Goal: Information Seeking & Learning: Learn about a topic

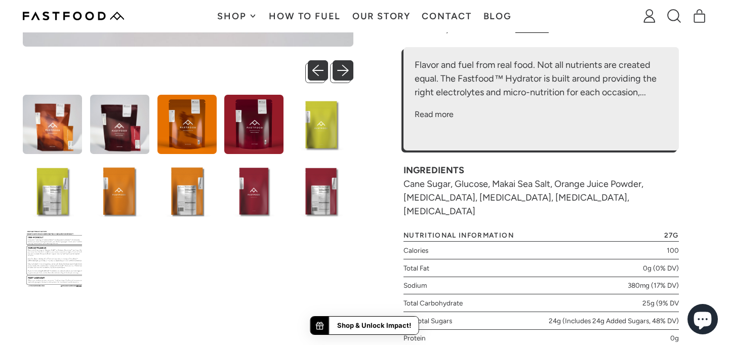
drag, startPoint x: 659, startPoint y: 195, endPoint x: 399, endPoint y: 187, distance: 260.2
click at [399, 187] on div "**********" at bounding box center [541, 75] width 330 height 718
copy div "Cane Sugar, Glucose, Makai Sea Salt, Orange Juice Powder, Citric Acid, Sodium C…"
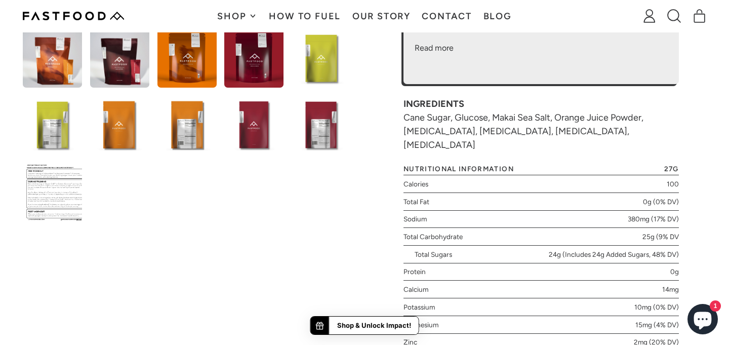
scroll to position [498, 0]
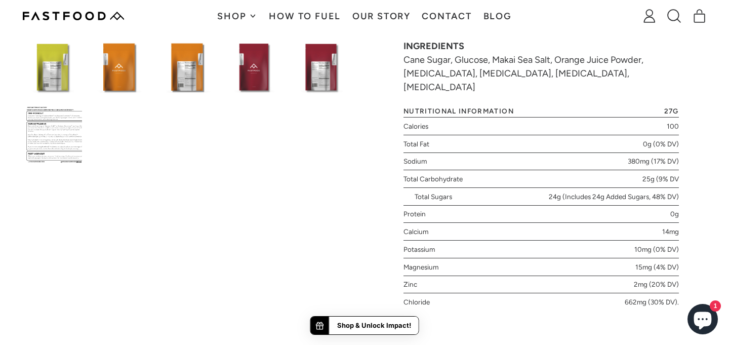
click at [404, 108] on span "Nutritional information" at bounding box center [458, 111] width 110 height 7
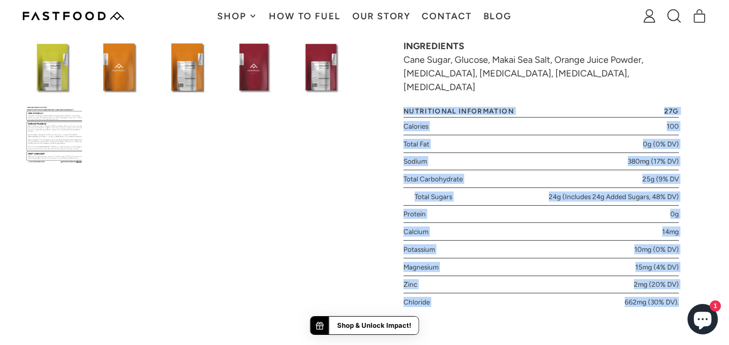
drag, startPoint x: 404, startPoint y: 95, endPoint x: 690, endPoint y: 295, distance: 349.2
copy ul "Nutritional information 27g Calories 100 Total Fat 0g (0% DV) Sodium 380mg (17%…"
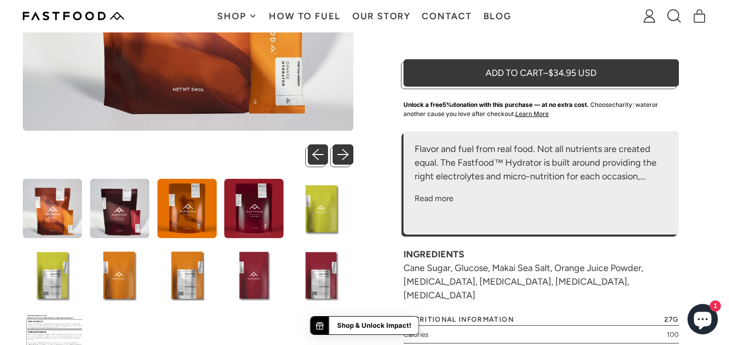
scroll to position [369, 0]
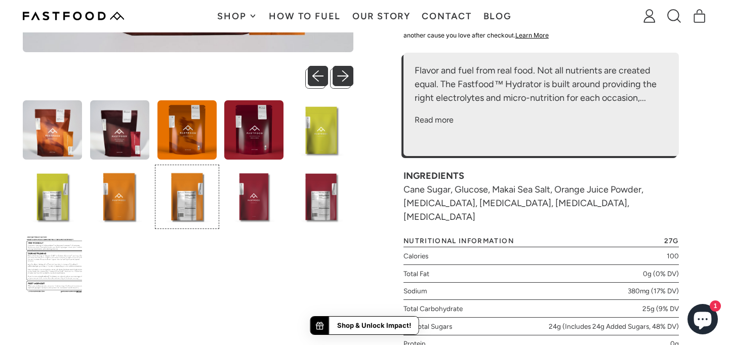
click at [186, 202] on img at bounding box center [186, 196] width 59 height 59
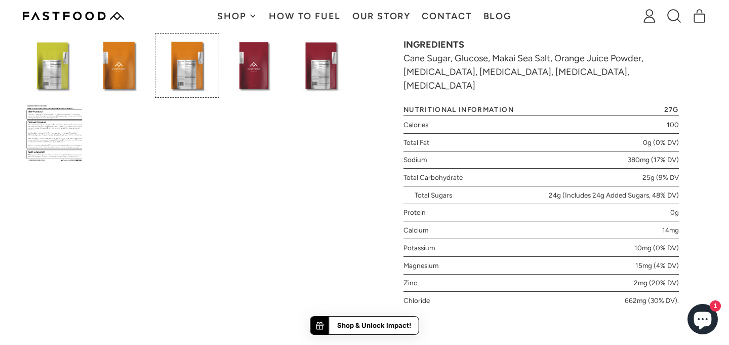
scroll to position [496, 0]
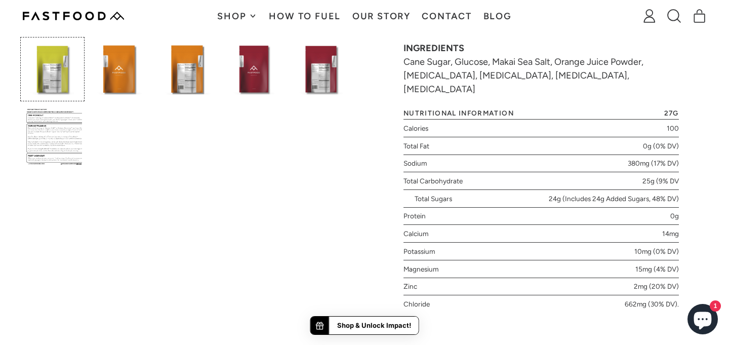
click at [59, 68] on img at bounding box center [52, 68] width 59 height 59
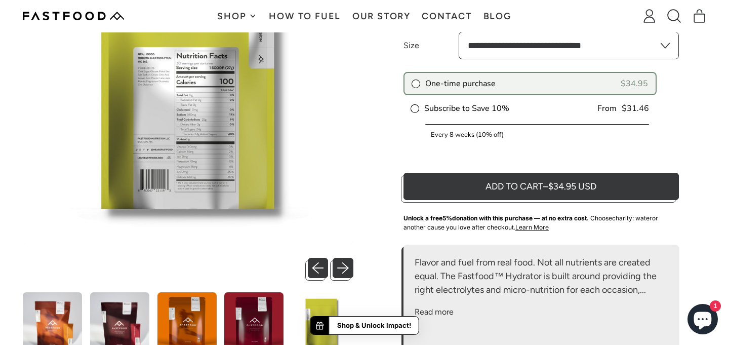
scroll to position [212, 0]
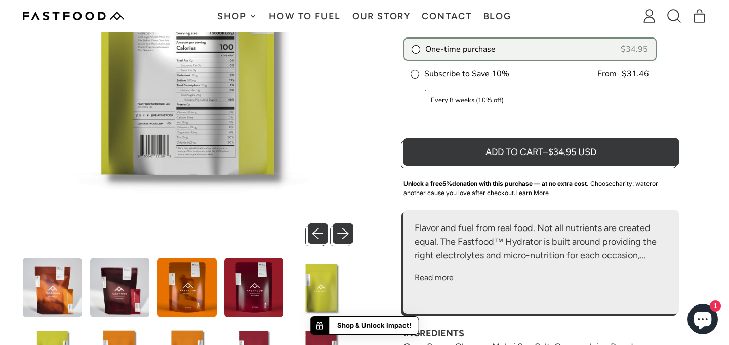
click at [133, 258] on img at bounding box center [119, 287] width 59 height 59
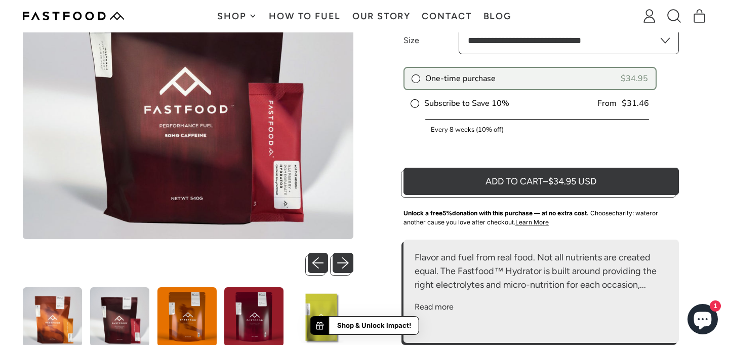
scroll to position [179, 0]
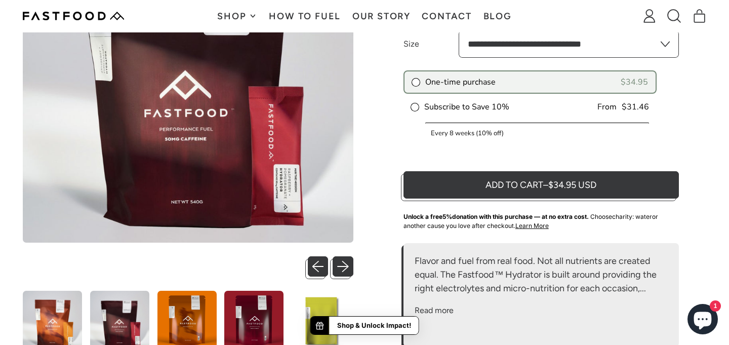
click at [253, 15] on icon at bounding box center [252, 16] width 5 height 5
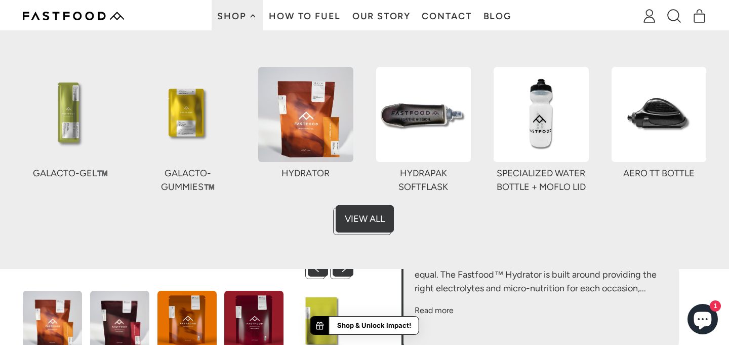
click at [73, 113] on img at bounding box center [70, 114] width 95 height 95
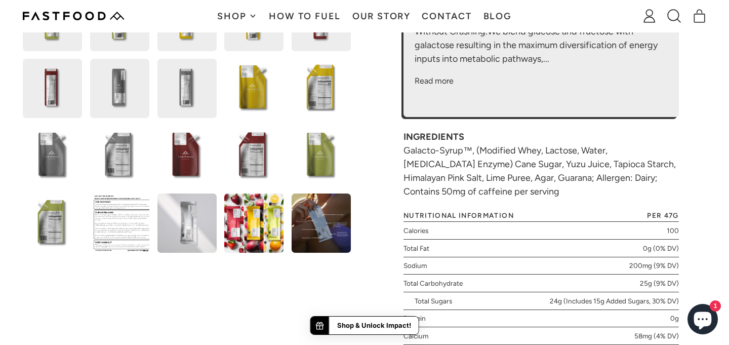
scroll to position [530, 0]
